Goal: Task Accomplishment & Management: Manage account settings

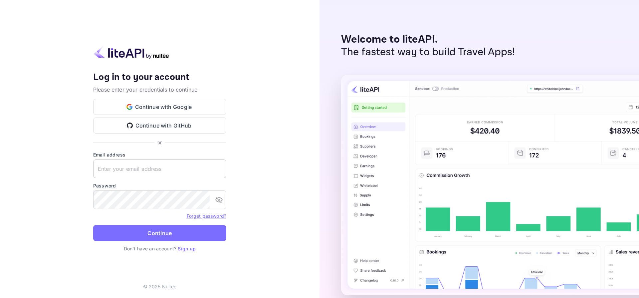
click at [165, 174] on input "text" at bounding box center [159, 168] width 133 height 19
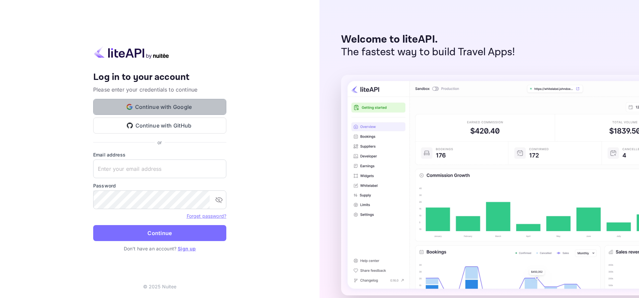
click at [170, 107] on button "Continue with Google" at bounding box center [159, 107] width 133 height 16
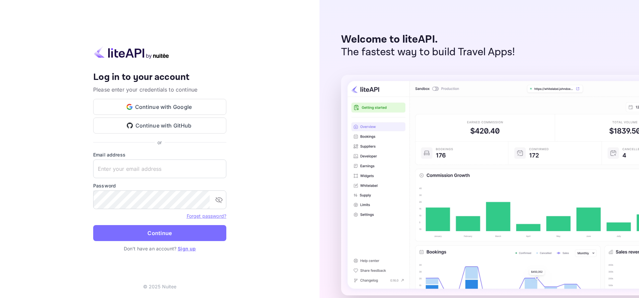
click at [285, 121] on div "Your account has been created successfully, a confirmation link has been sent t…" at bounding box center [160, 149] width 320 height 298
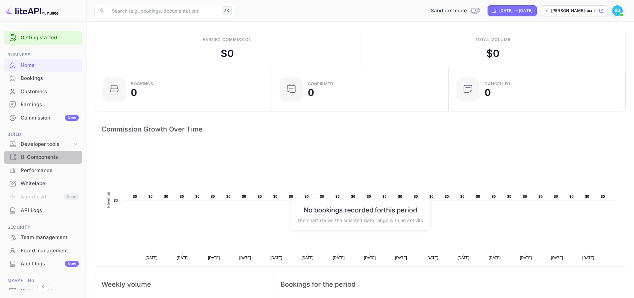
click at [46, 158] on div "UI Components" at bounding box center [50, 157] width 58 height 8
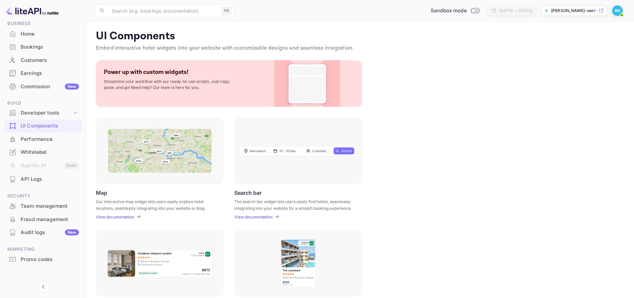
scroll to position [35, 0]
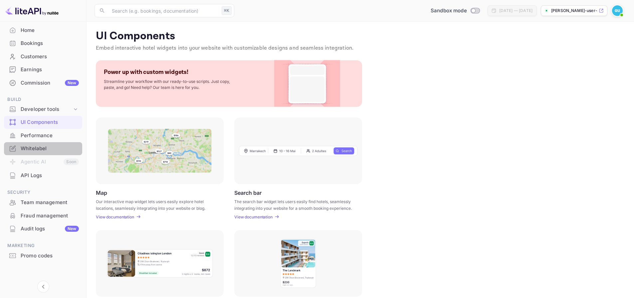
click at [47, 151] on div "Whitelabel" at bounding box center [50, 149] width 58 height 8
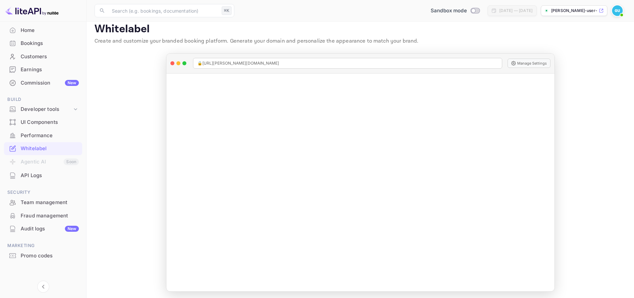
scroll to position [9, 0]
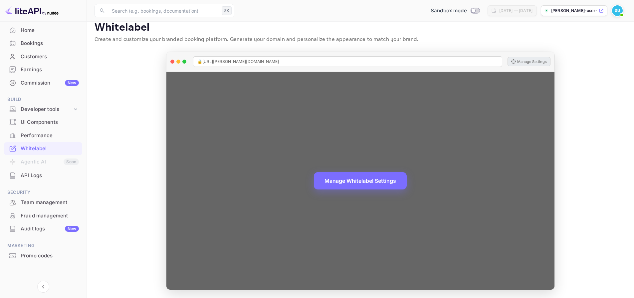
click at [537, 63] on button "Manage Settings" at bounding box center [529, 61] width 43 height 9
